Goal: Information Seeking & Learning: Learn about a topic

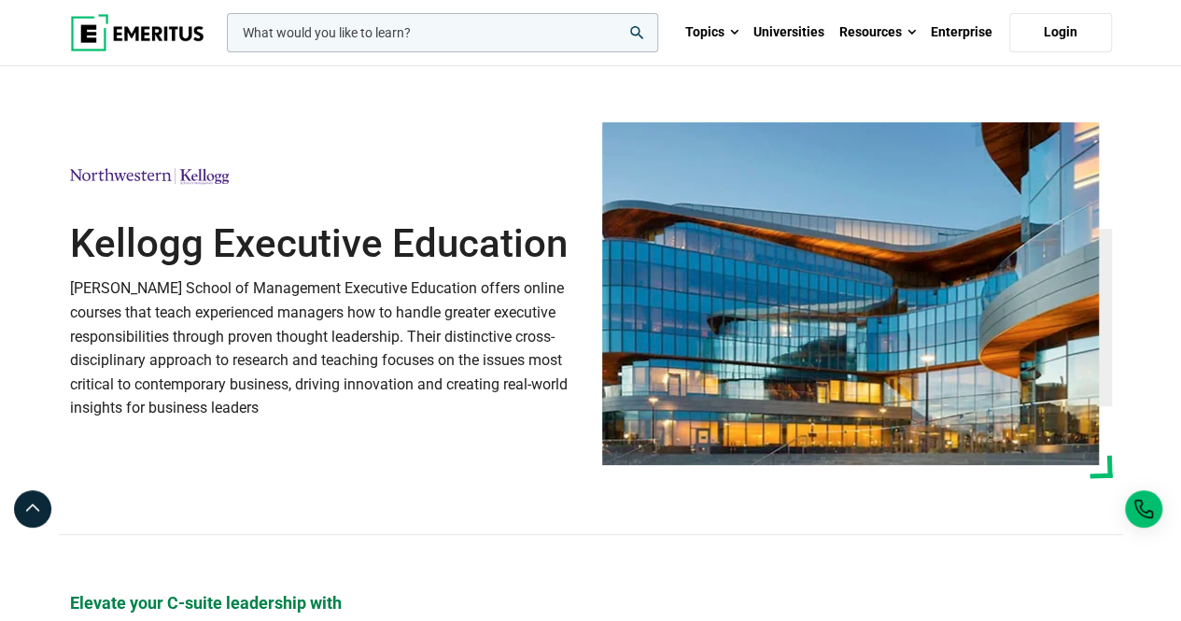
click at [157, 31] on img at bounding box center [137, 32] width 134 height 37
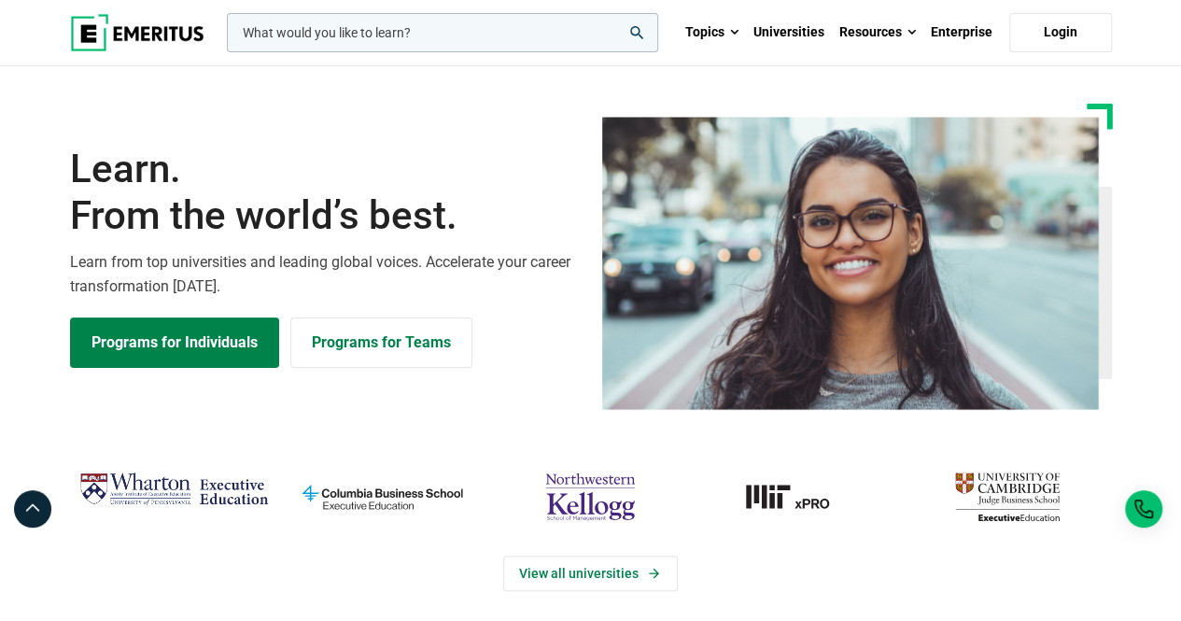
click at [249, 480] on img "Wharton Executive Education" at bounding box center [174, 489] width 190 height 47
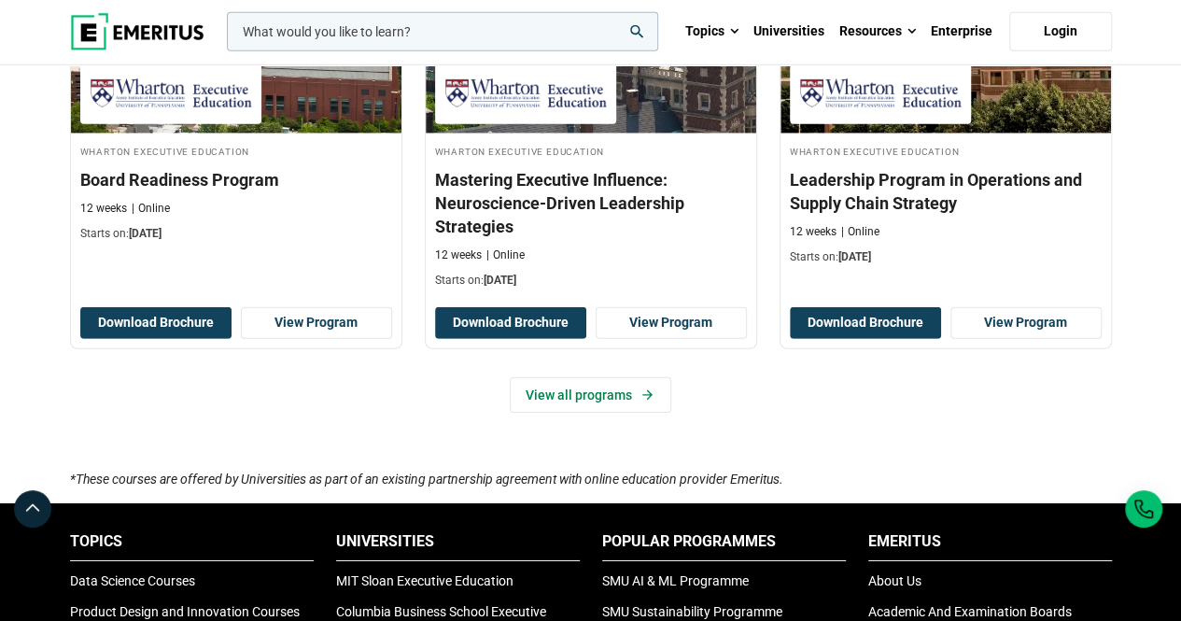
scroll to position [2688, 0]
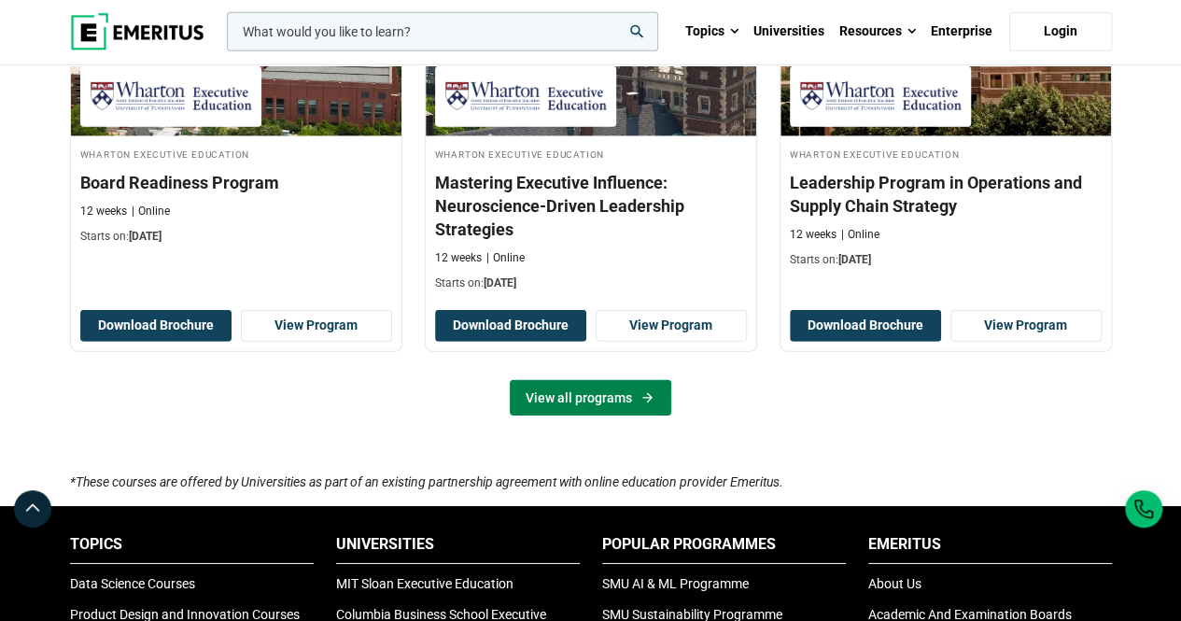
click at [532, 396] on link "View all programs" at bounding box center [591, 397] width 162 height 35
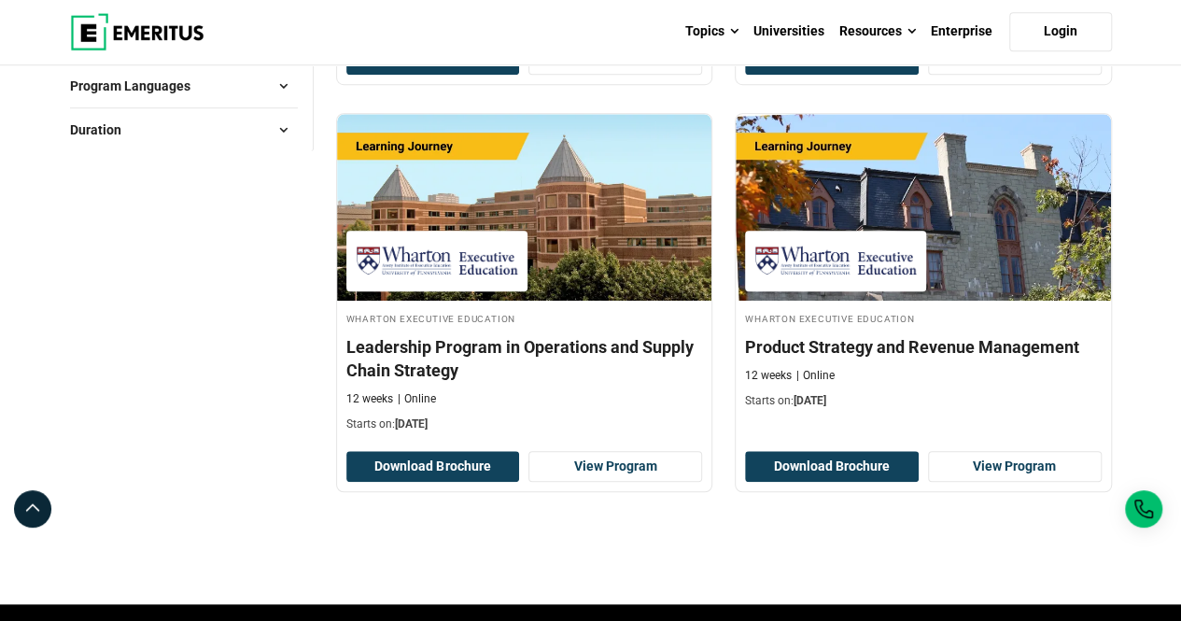
scroll to position [638, 0]
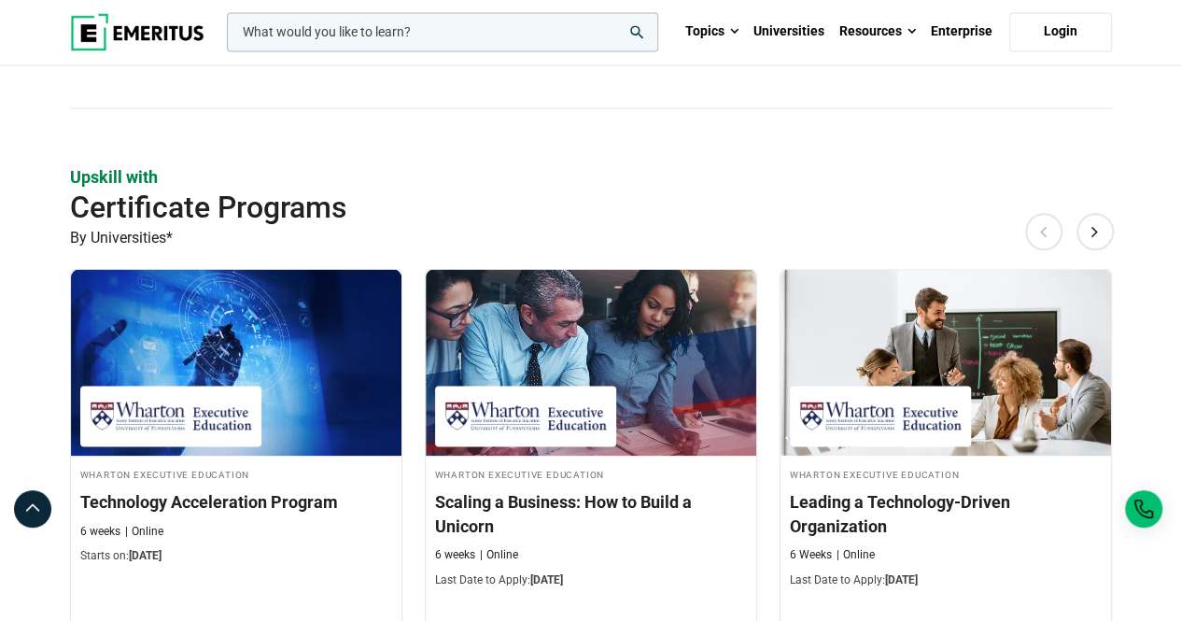
scroll to position [1474, 0]
